Goal: Navigation & Orientation: Locate item on page

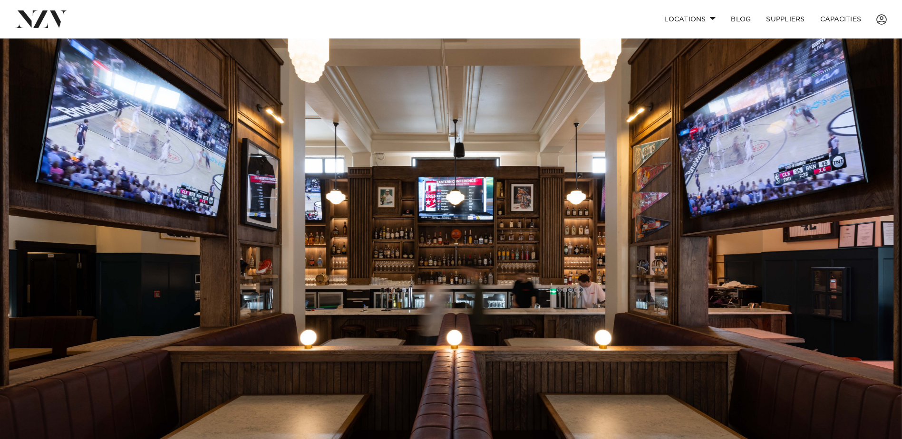
click at [890, 191] on img at bounding box center [451, 250] width 902 height 423
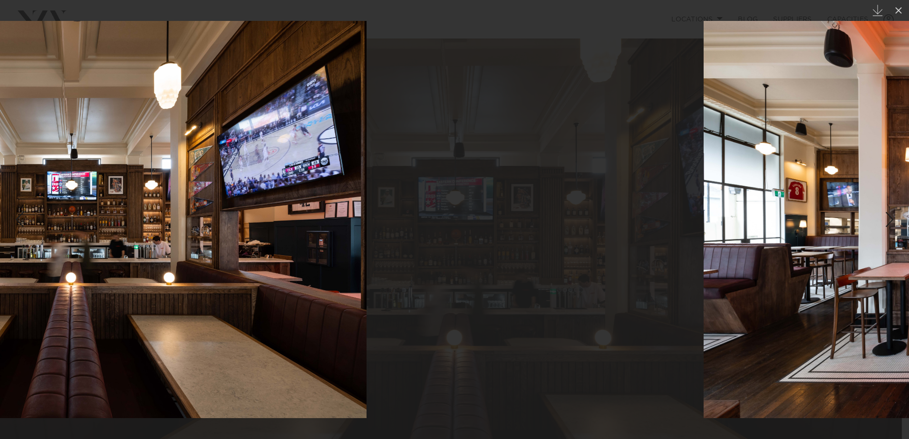
drag, startPoint x: 721, startPoint y: 231, endPoint x: 282, endPoint y: 224, distance: 439.5
click at [296, 224] on img at bounding box center [69, 220] width 596 height 398
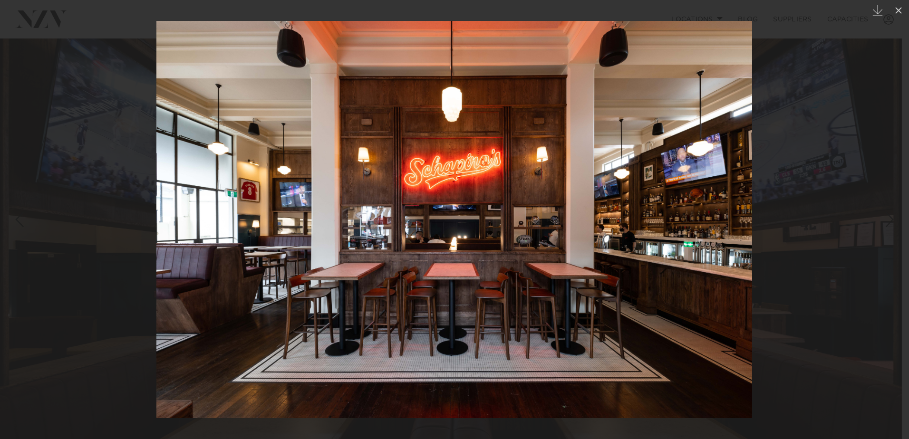
drag, startPoint x: 623, startPoint y: 225, endPoint x: 256, endPoint y: 233, distance: 367.7
click at [260, 233] on img at bounding box center [454, 220] width 596 height 398
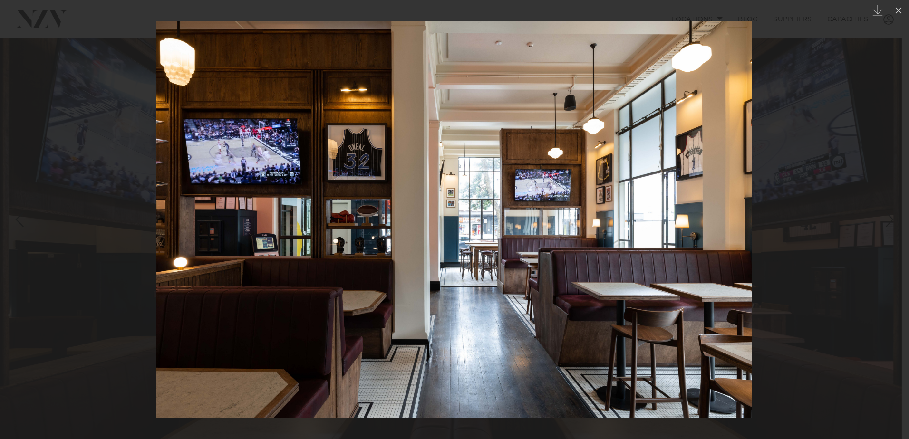
drag, startPoint x: 604, startPoint y: 229, endPoint x: 275, endPoint y: 237, distance: 328.7
click at [315, 233] on img at bounding box center [454, 220] width 596 height 398
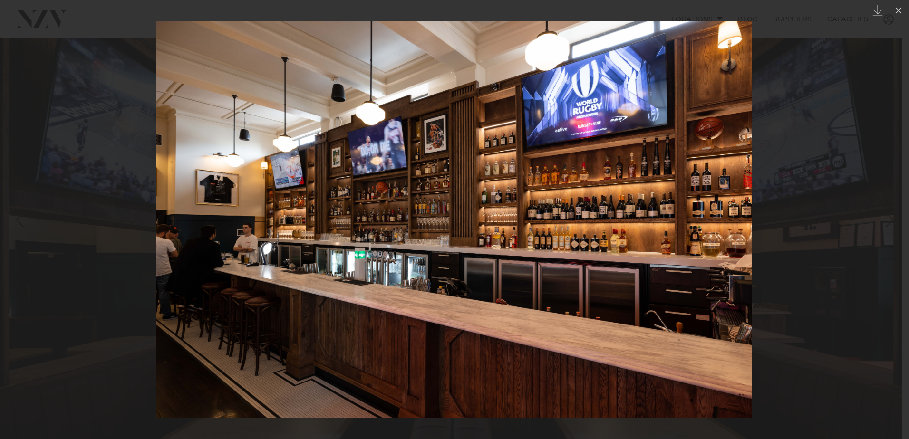
drag, startPoint x: 576, startPoint y: 238, endPoint x: 249, endPoint y: 243, distance: 327.2
click at [318, 240] on img at bounding box center [454, 220] width 596 height 398
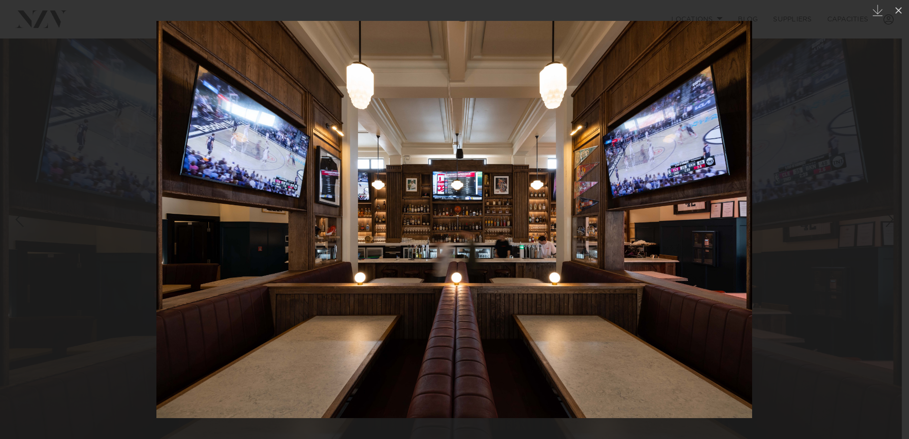
drag, startPoint x: 583, startPoint y: 248, endPoint x: 301, endPoint y: 261, distance: 282.8
click at [323, 258] on img at bounding box center [454, 220] width 596 height 398
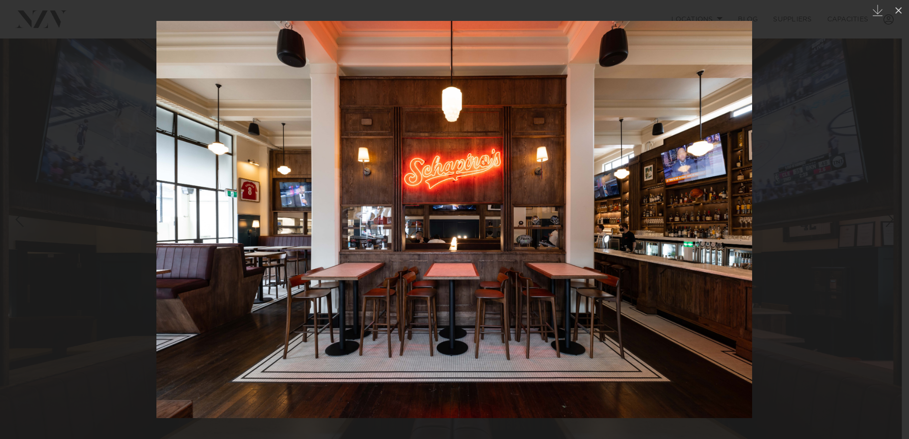
drag, startPoint x: 318, startPoint y: 245, endPoint x: 335, endPoint y: 242, distance: 18.0
click at [297, 245] on img at bounding box center [454, 220] width 596 height 398
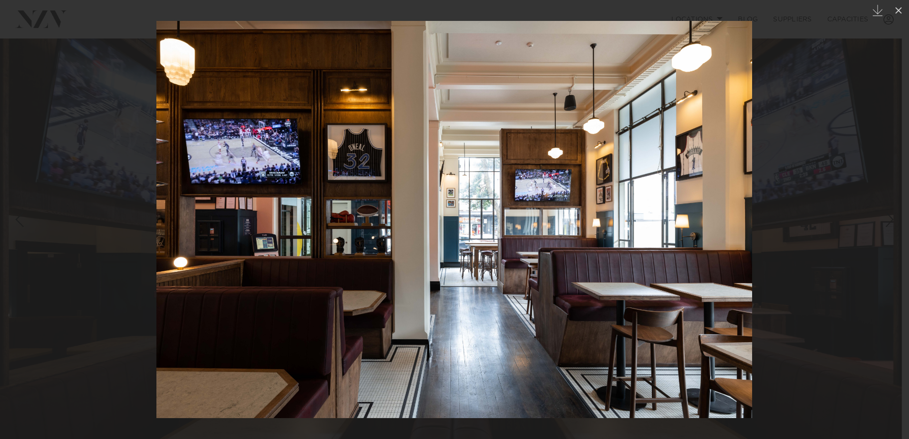
drag, startPoint x: 362, startPoint y: 222, endPoint x: 112, endPoint y: 262, distance: 252.9
click at [112, 262] on div at bounding box center [454, 219] width 909 height 439
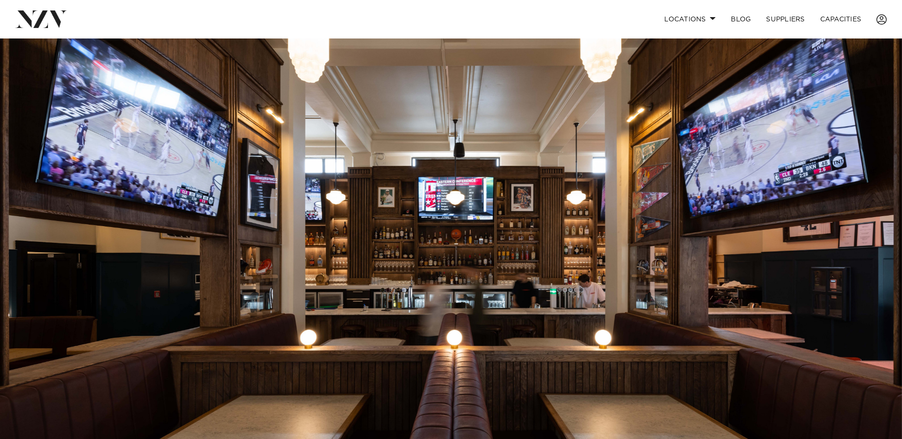
click at [419, 177] on img at bounding box center [451, 250] width 902 height 423
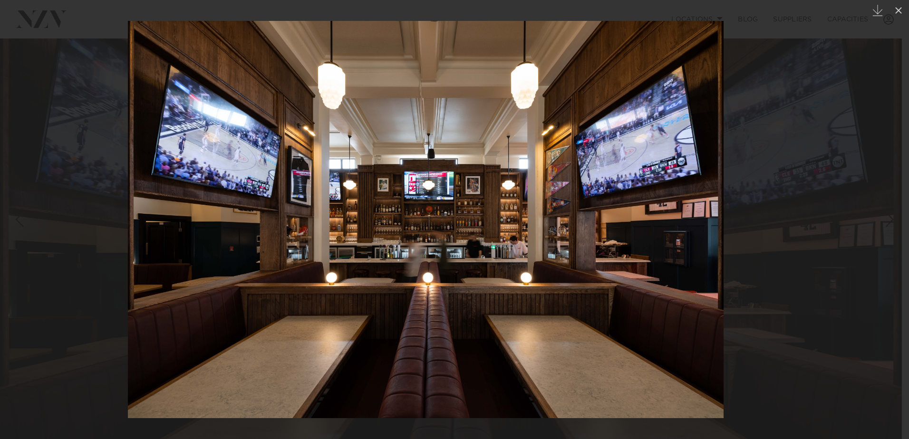
drag, startPoint x: 658, startPoint y: 231, endPoint x: 164, endPoint y: 230, distance: 494.1
click at [169, 229] on img at bounding box center [426, 220] width 596 height 398
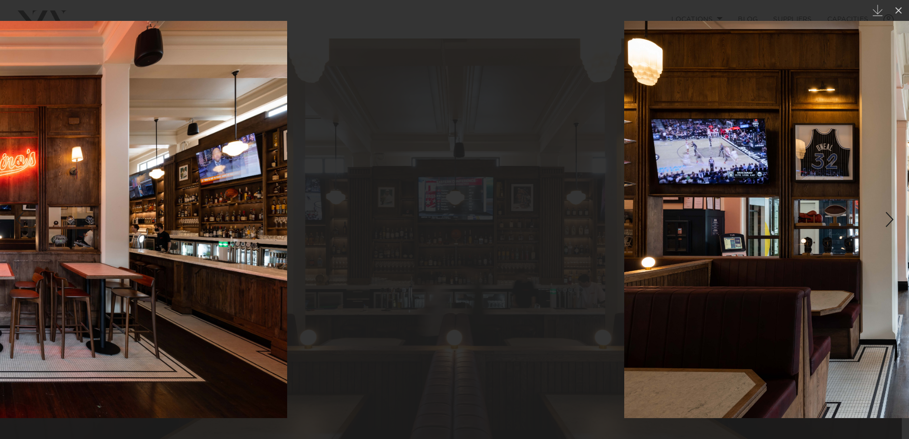
drag, startPoint x: 561, startPoint y: 248, endPoint x: 34, endPoint y: 229, distance: 527.3
